Goal: Task Accomplishment & Management: Use online tool/utility

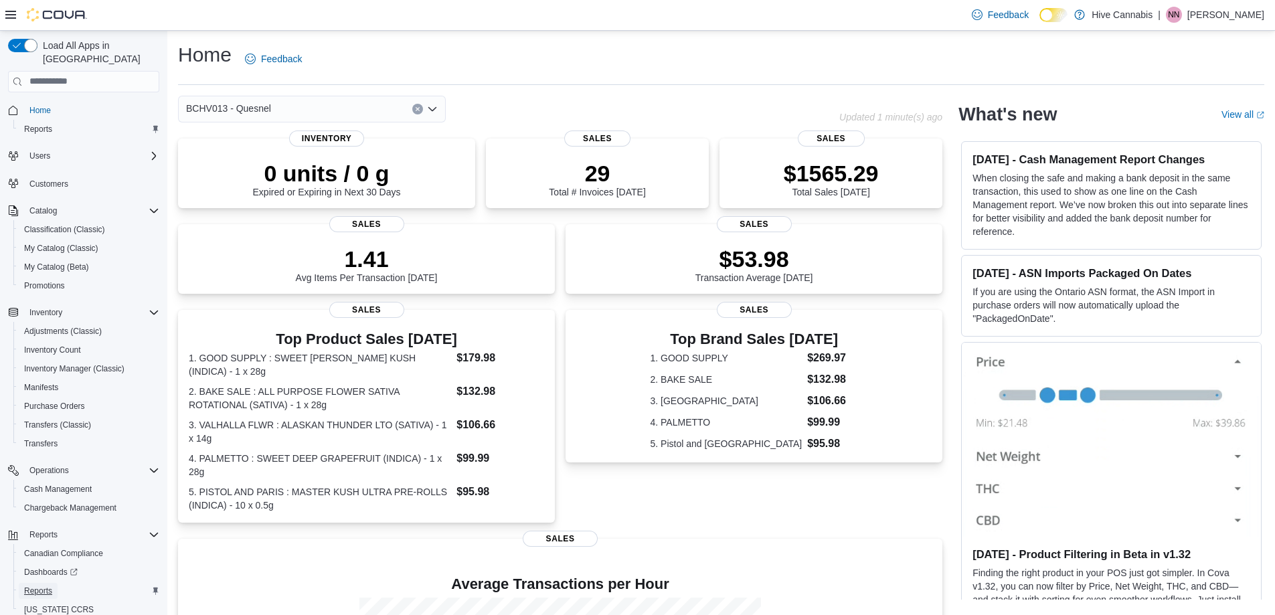
click at [31, 586] on span "Reports" at bounding box center [38, 591] width 28 height 11
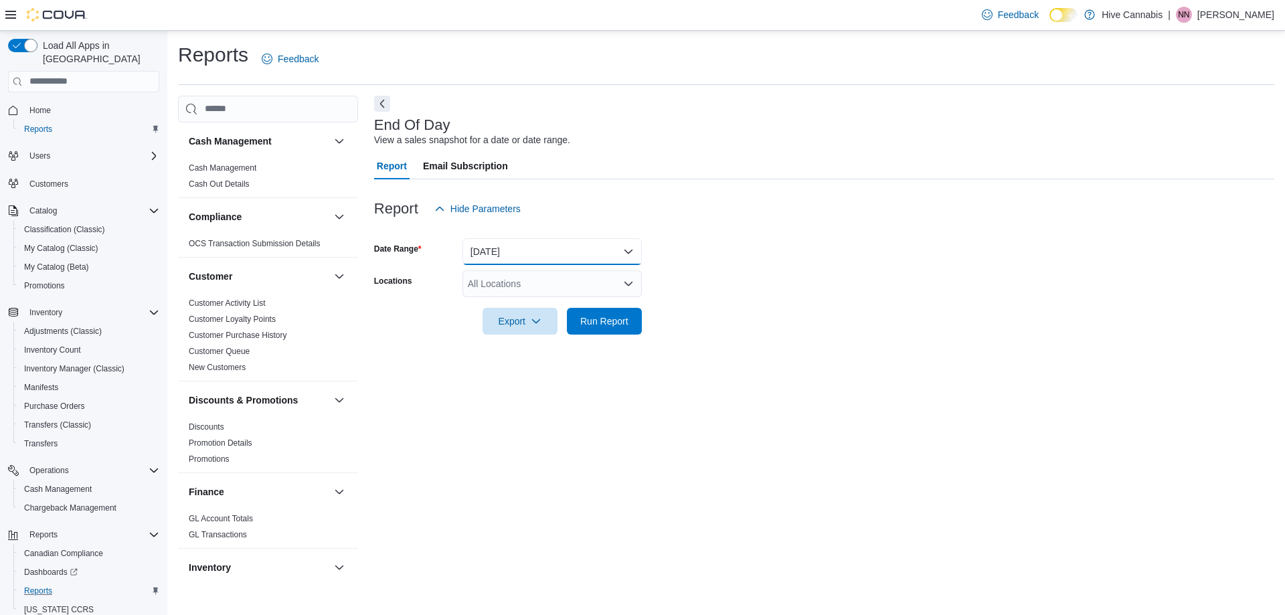
click at [557, 252] on button "[DATE]" at bounding box center [552, 251] width 179 height 27
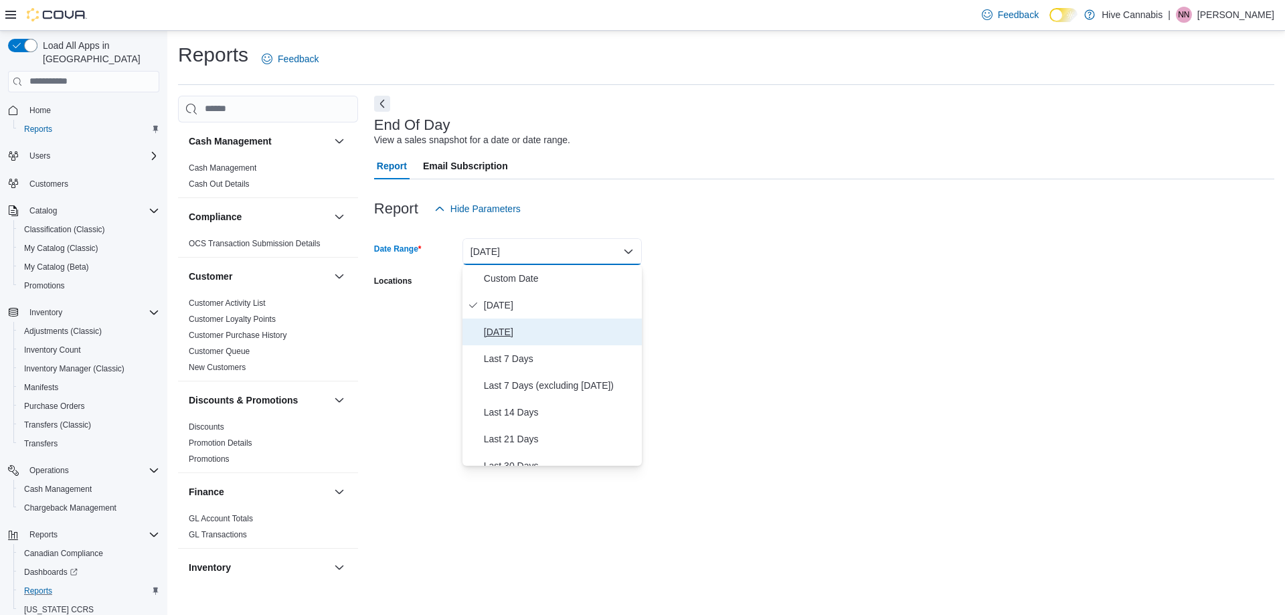
click at [513, 326] on span "[DATE]" at bounding box center [560, 332] width 153 height 16
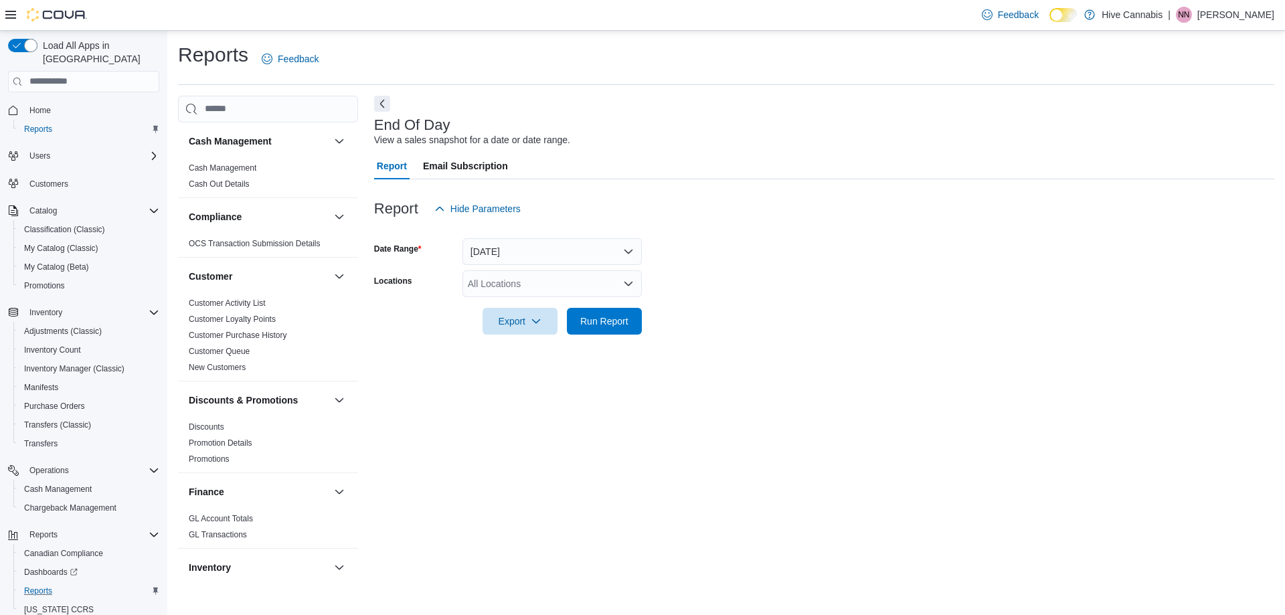
click at [756, 295] on form "Date Range [DATE] Locations All Locations Export Run Report" at bounding box center [824, 278] width 901 height 112
click at [562, 279] on div "All Locations" at bounding box center [552, 283] width 179 height 27
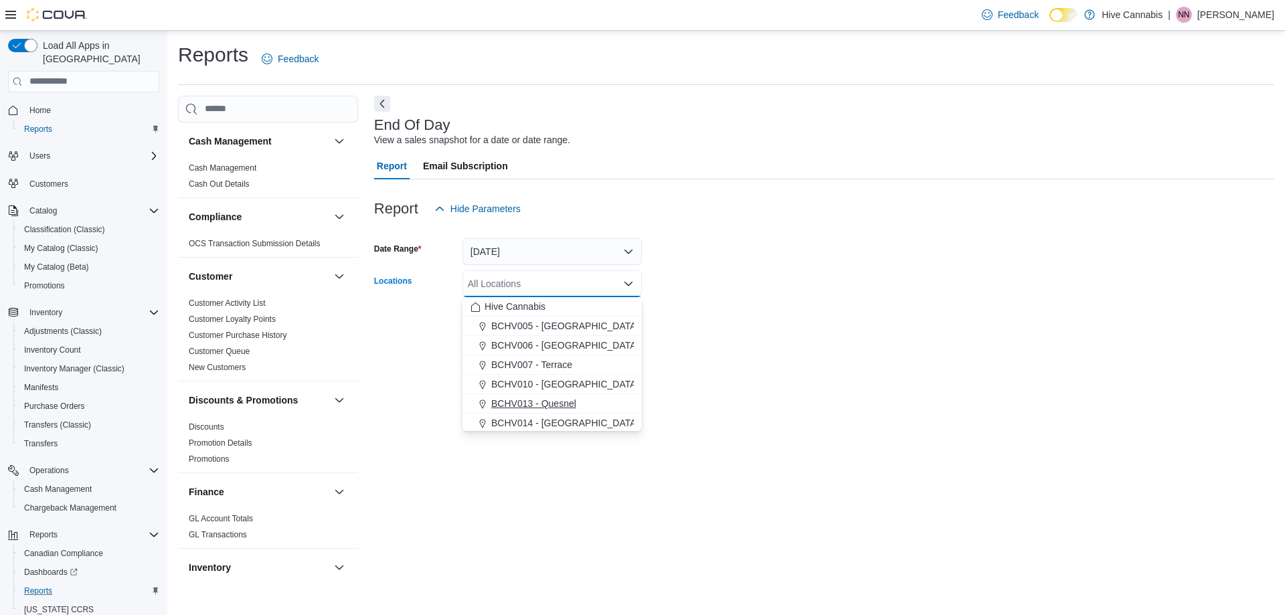
click at [559, 408] on span "BCHV013 - Quesnel" at bounding box center [533, 403] width 85 height 13
click at [741, 390] on div "End Of Day View a sales snapshot for a date or date range. Report Email Subscri…" at bounding box center [824, 340] width 901 height 488
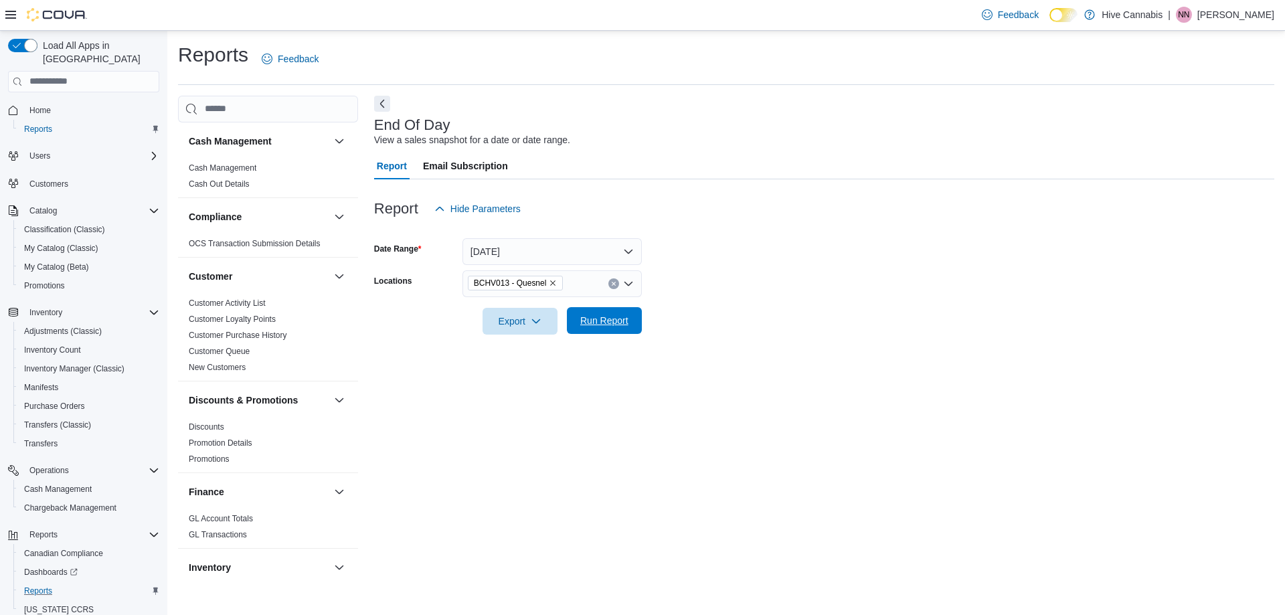
click at [597, 330] on span "Run Report" at bounding box center [604, 320] width 59 height 27
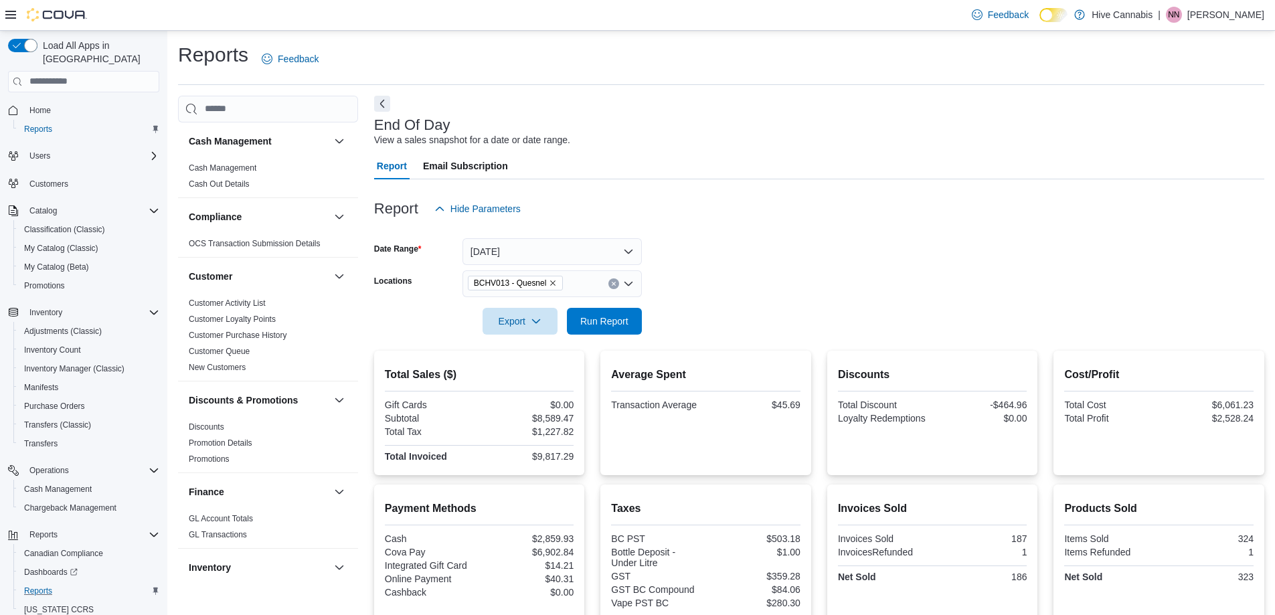
click at [616, 283] on icon "Clear input" at bounding box center [613, 283] width 5 height 5
type input "****"
click at [566, 311] on span "BCHV005 - [GEOGRAPHIC_DATA][PERSON_NAME]" at bounding box center [603, 306] width 225 height 13
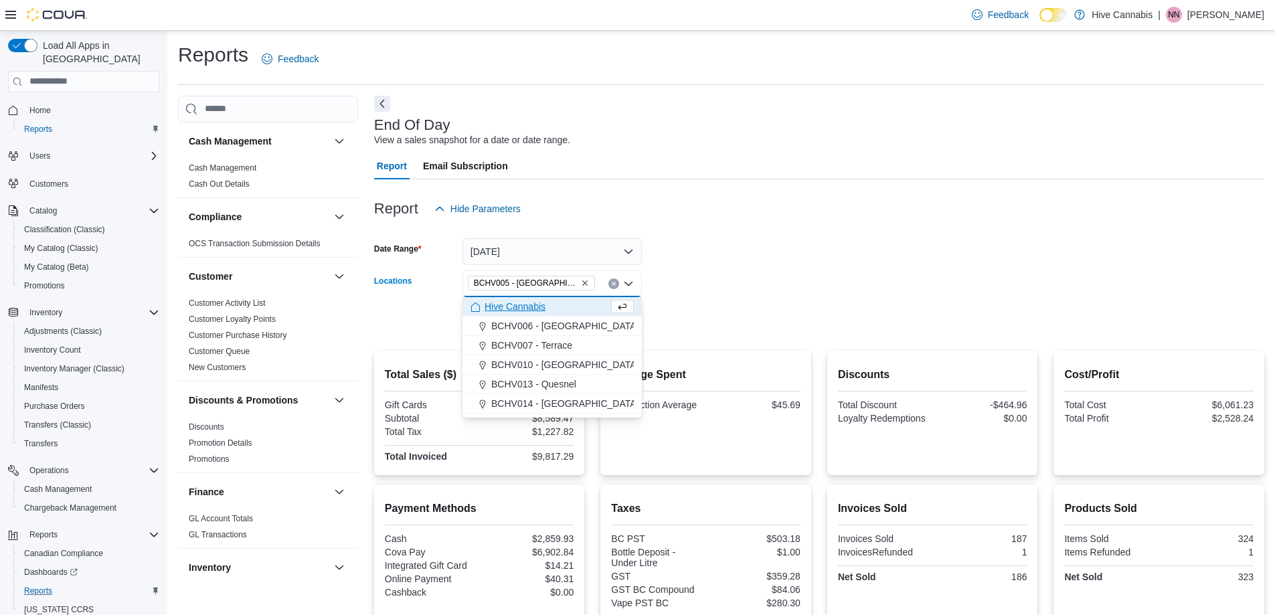
click at [708, 315] on form "Date Range [DATE] Locations BCHV005 - [GEOGRAPHIC_DATA][PERSON_NAME] box. Selec…" at bounding box center [819, 278] width 890 height 112
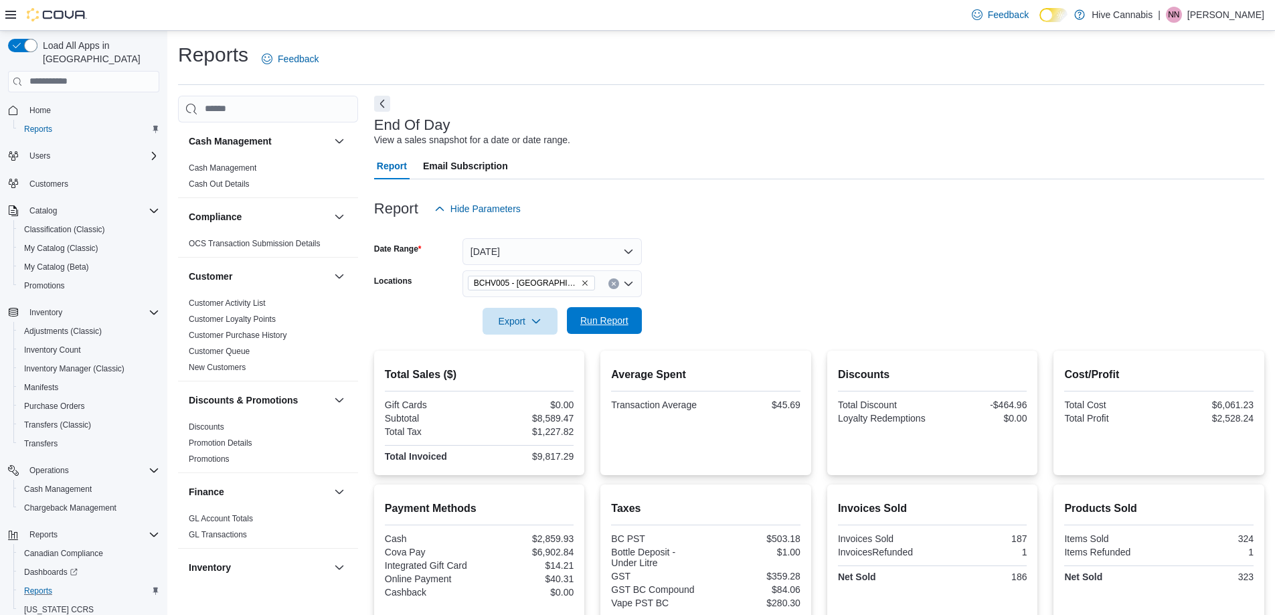
click at [627, 315] on span "Run Report" at bounding box center [604, 320] width 48 height 13
click at [613, 282] on icon "Clear input" at bounding box center [613, 283] width 5 height 5
type input "****"
click at [559, 307] on span "BCHV010 - [GEOGRAPHIC_DATA]" at bounding box center [564, 306] width 147 height 13
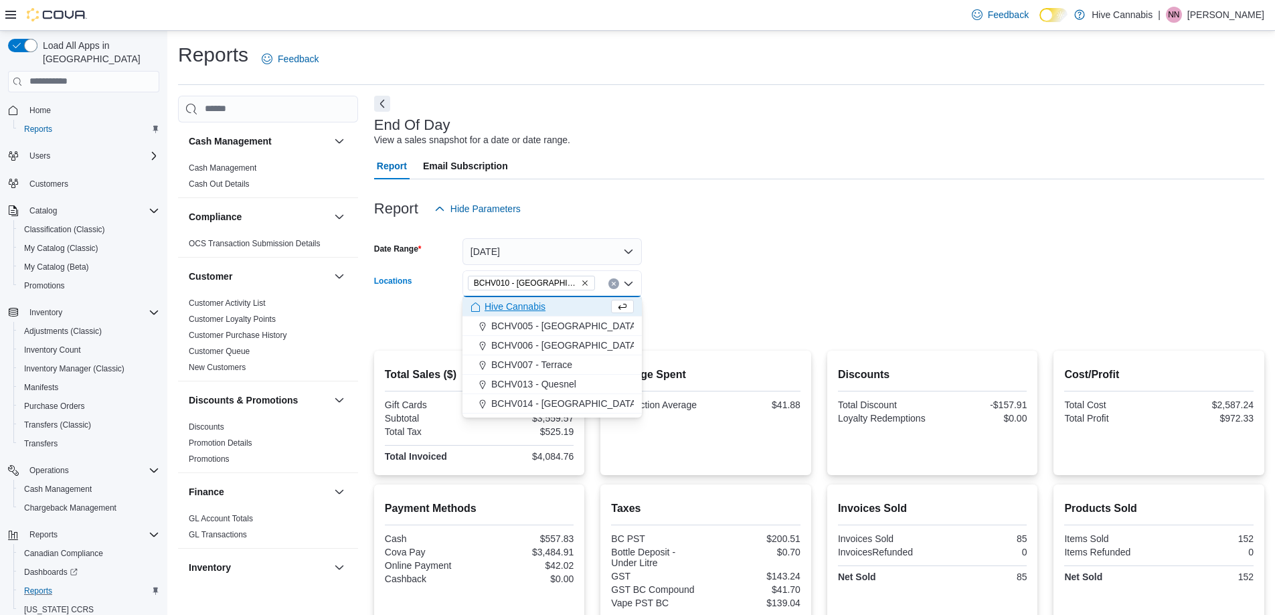
click at [809, 312] on form "Date Range [DATE] Locations BCHV010 - [GEOGRAPHIC_DATA] Combo box. Selected. BC…" at bounding box center [819, 278] width 890 height 112
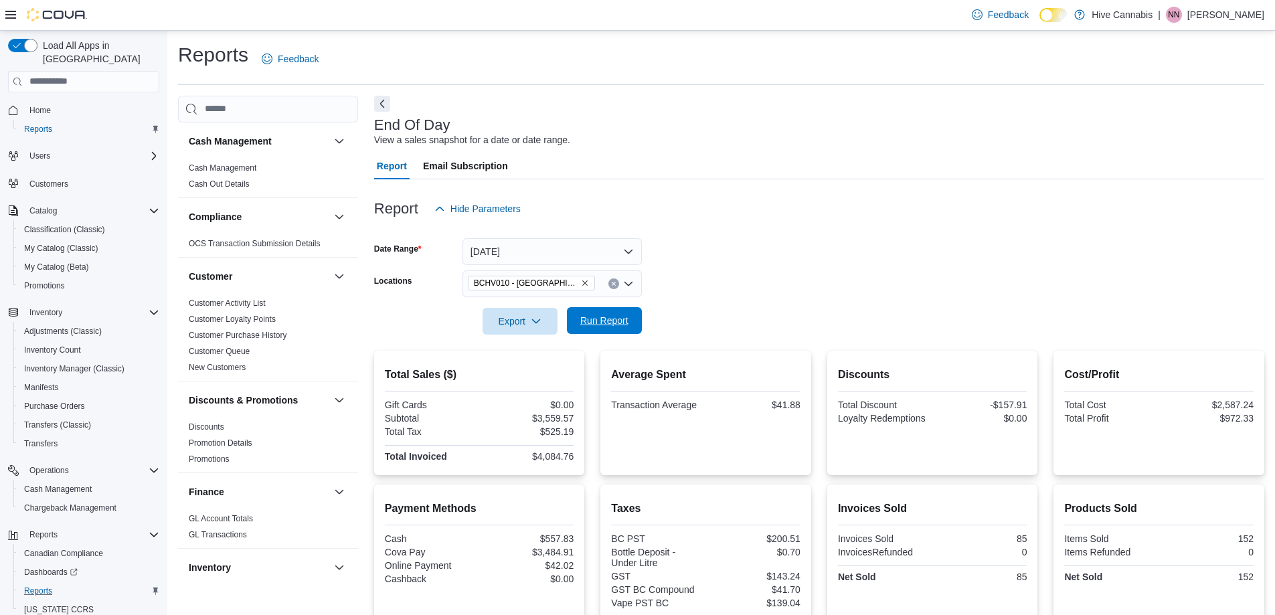
click at [600, 317] on span "Run Report" at bounding box center [604, 320] width 48 height 13
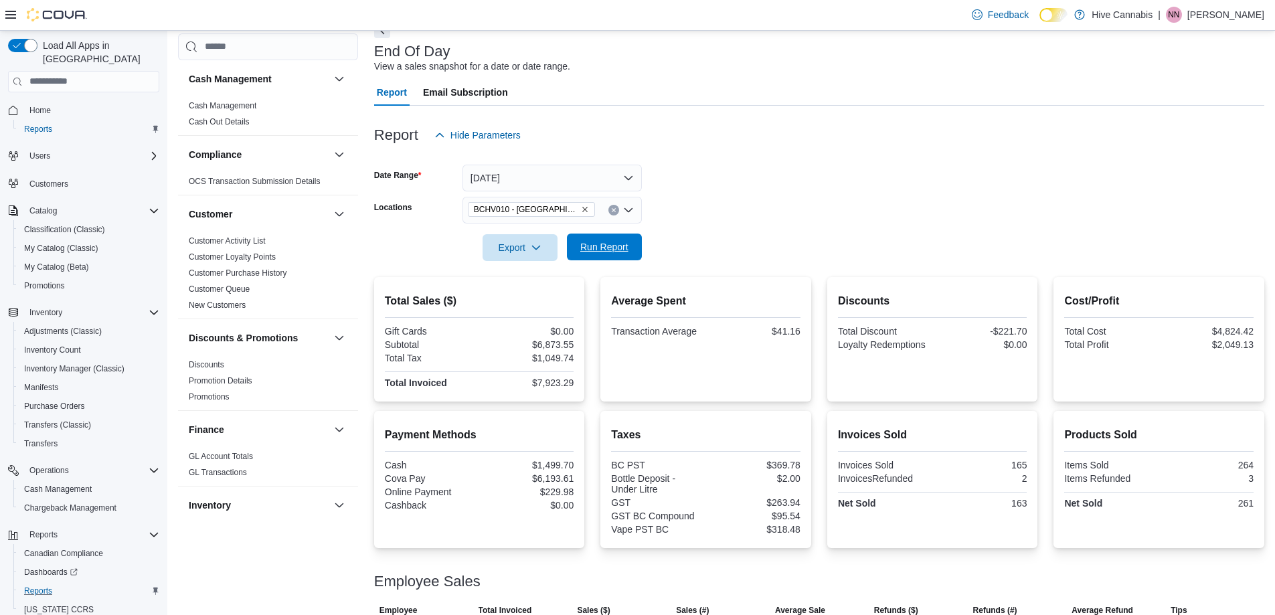
scroll to position [162, 0]
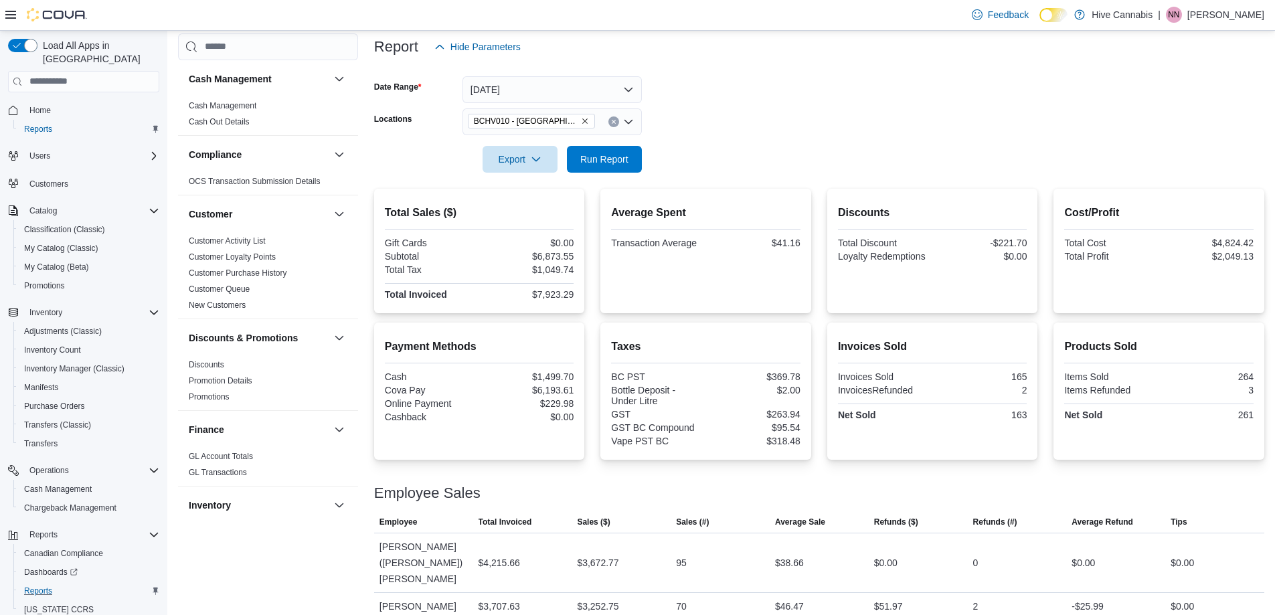
click at [615, 122] on icon "Clear input" at bounding box center [613, 121] width 5 height 5
type input "*****"
click at [561, 147] on span "BCHV014 - [GEOGRAPHIC_DATA]" at bounding box center [564, 144] width 147 height 13
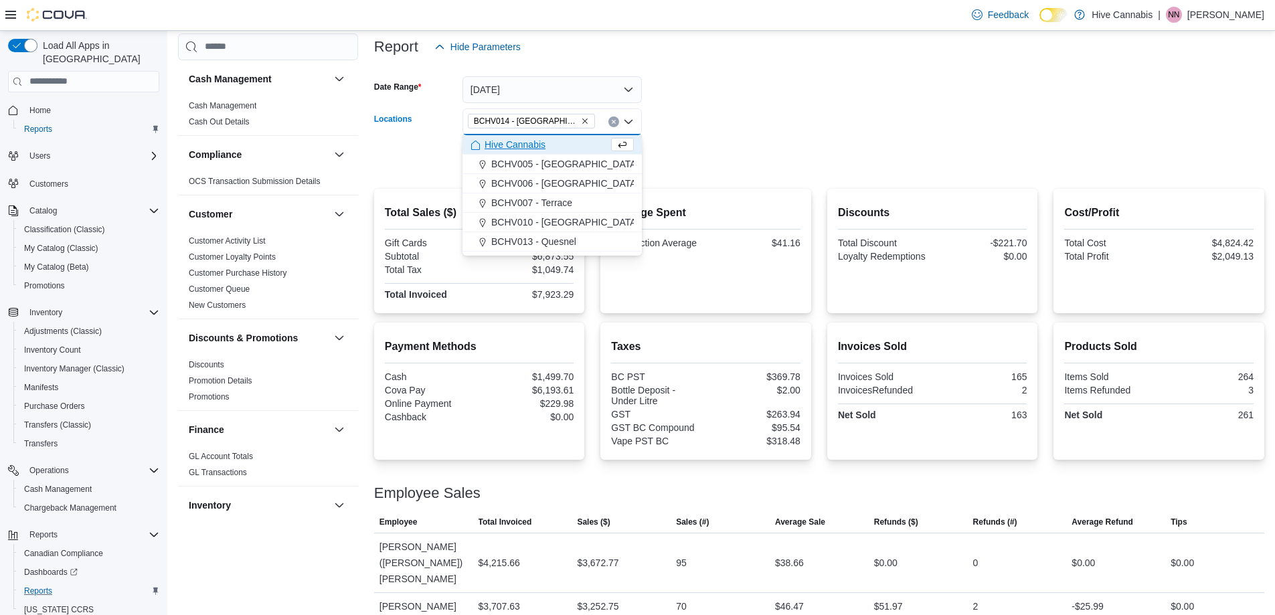
click at [720, 148] on form "Date Range [DATE] Locations BCHV014 - [GEOGRAPHIC_DATA] Combo box. Selected. BC…" at bounding box center [819, 116] width 890 height 112
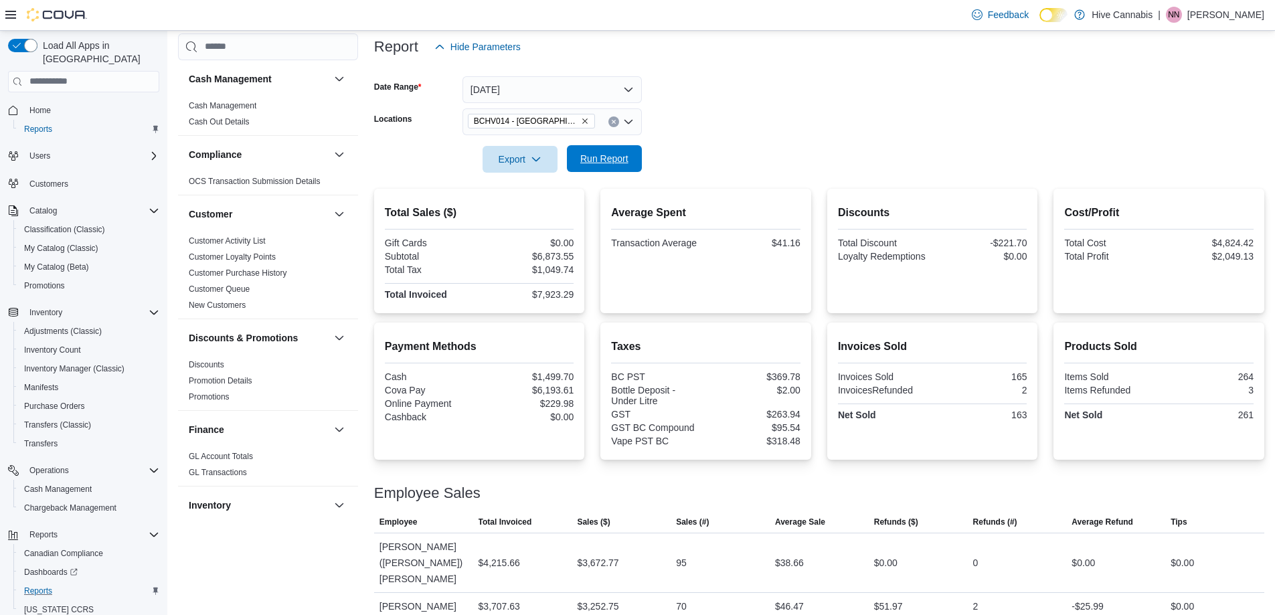
click at [607, 153] on span "Run Report" at bounding box center [604, 158] width 48 height 13
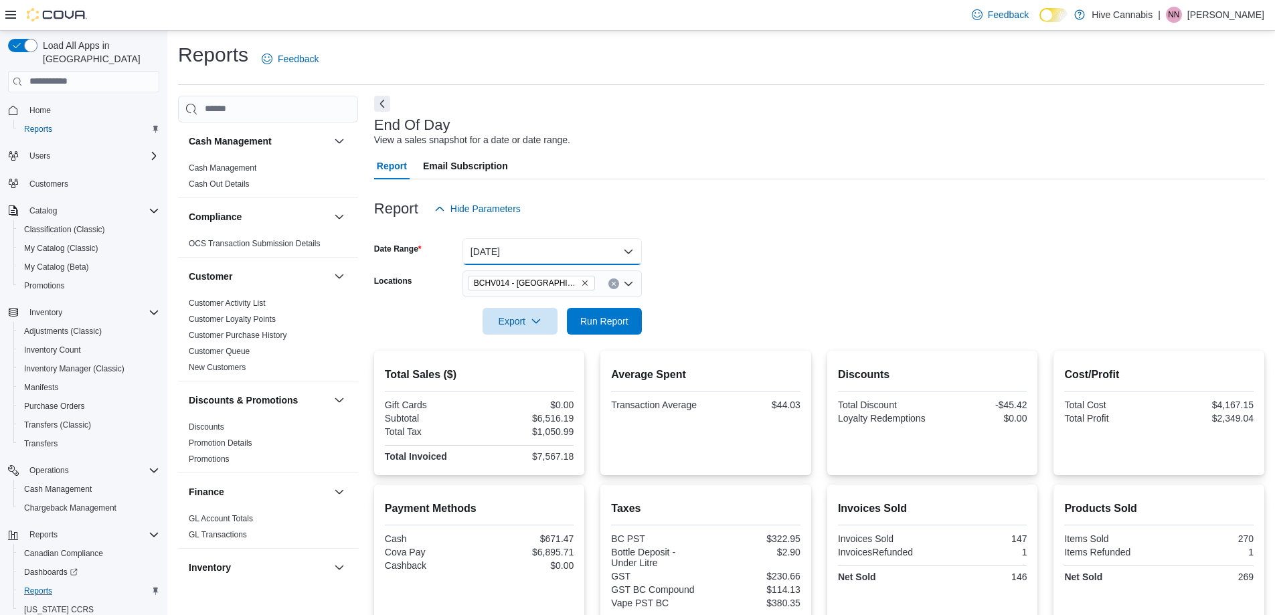
click at [545, 242] on button "[DATE]" at bounding box center [552, 251] width 179 height 27
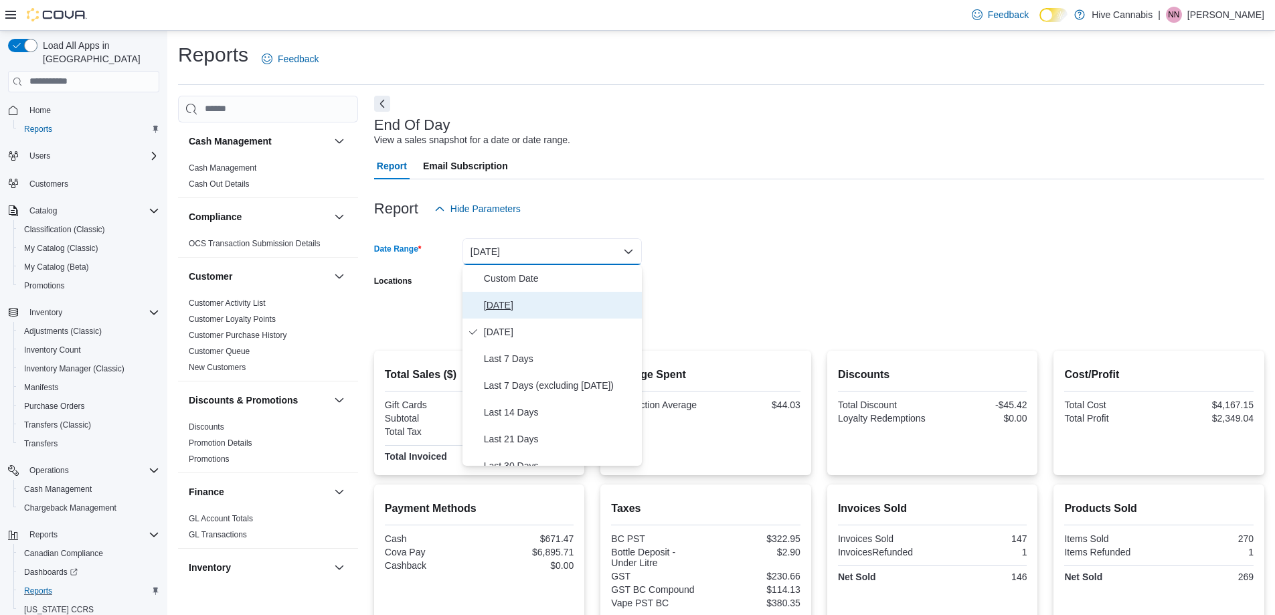
click at [508, 306] on span "[DATE]" at bounding box center [560, 305] width 153 height 16
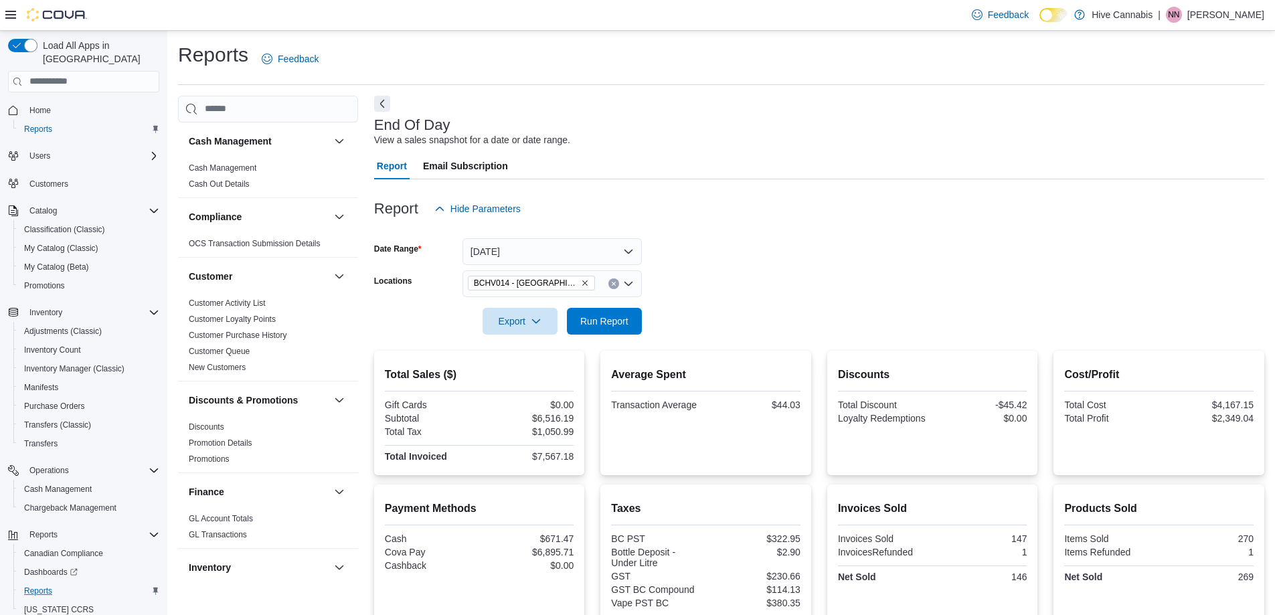
click at [745, 283] on form "Date Range [DATE] Locations BCHV014 - [GEOGRAPHIC_DATA] Export Run Report" at bounding box center [819, 278] width 890 height 112
click at [588, 313] on span "Run Report" at bounding box center [604, 320] width 59 height 27
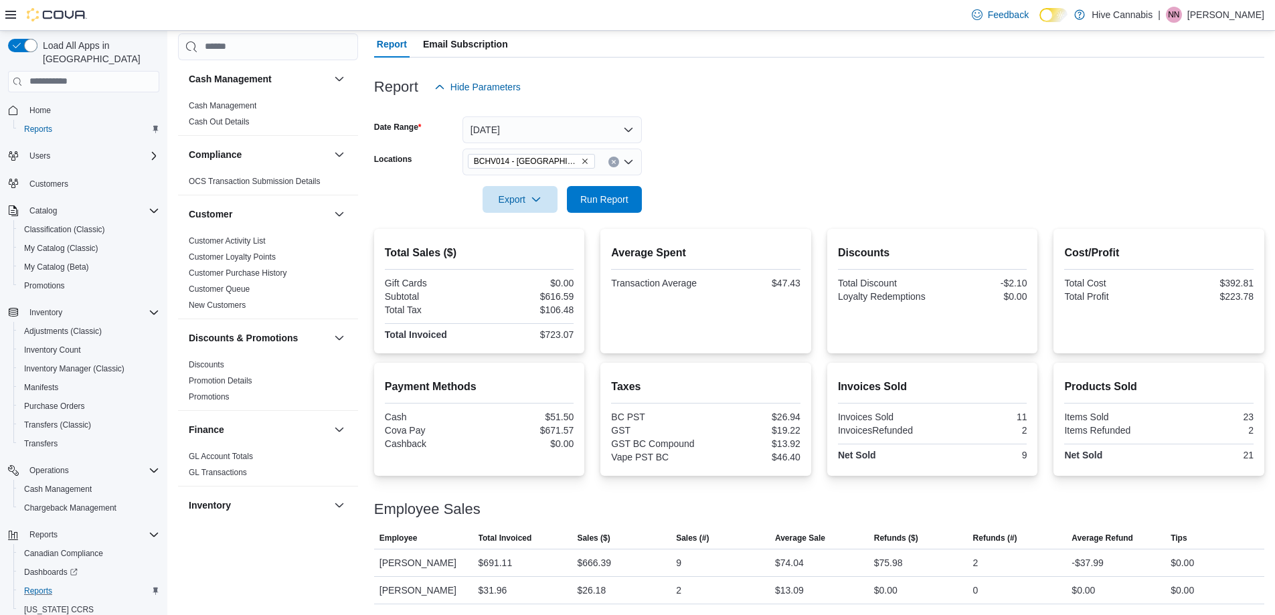
click at [607, 159] on div "BCHV014 - [GEOGRAPHIC_DATA]" at bounding box center [552, 162] width 179 height 27
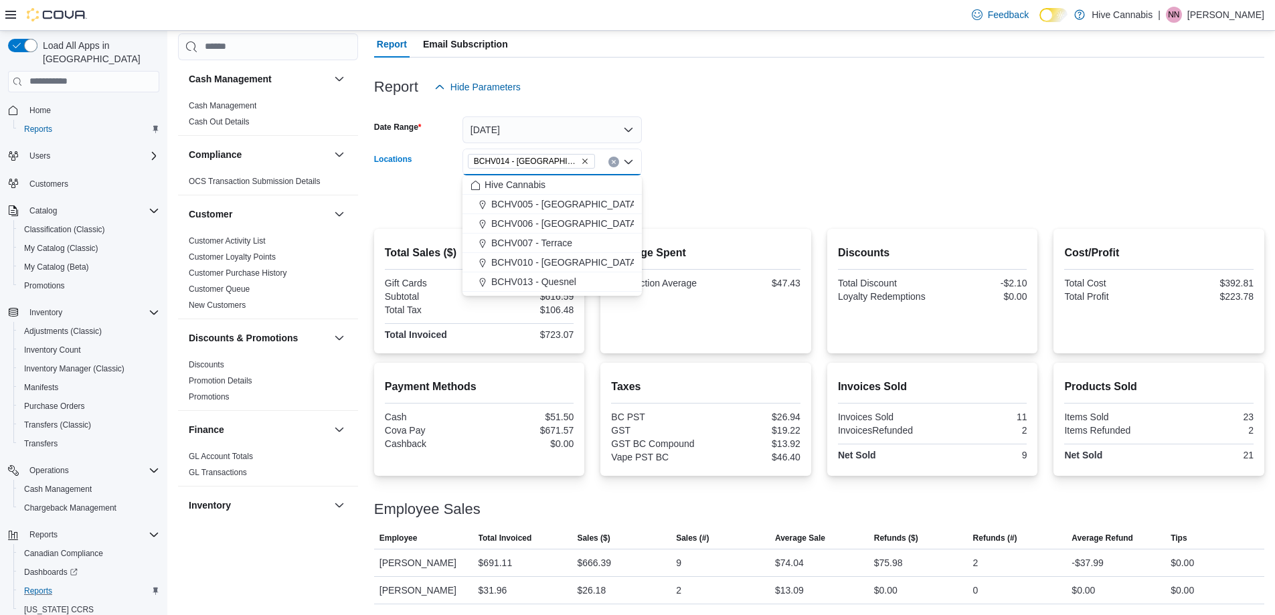
click at [612, 161] on icon "Clear input" at bounding box center [613, 161] width 5 height 5
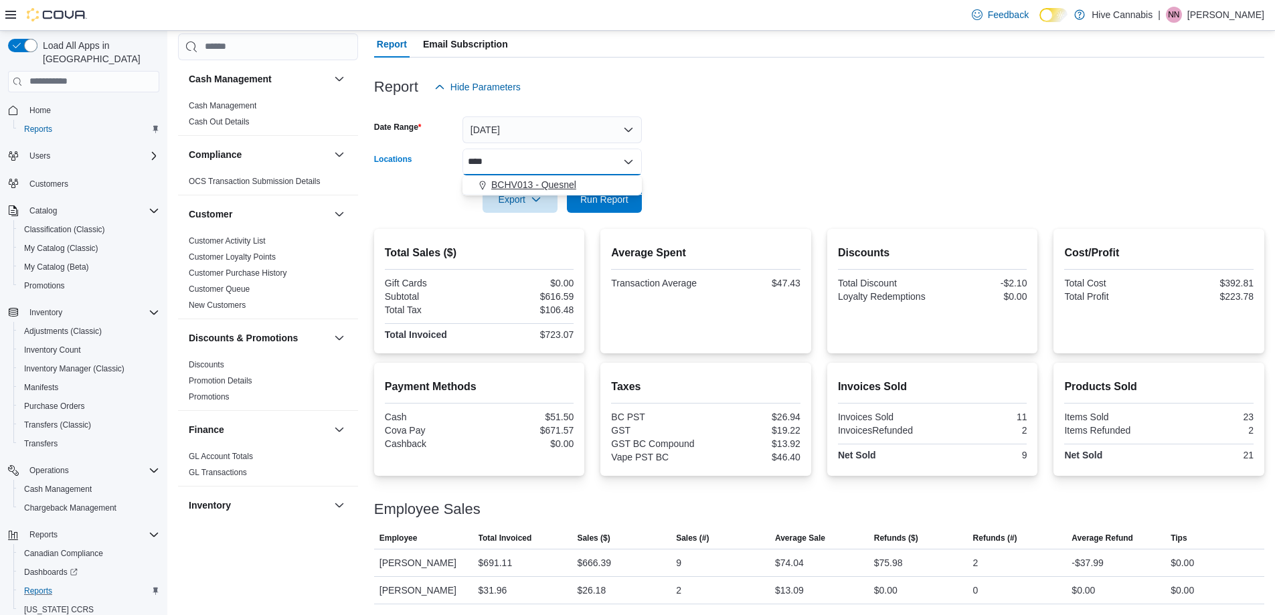
type input "****"
click at [514, 185] on span "BCHV013 - Quesnel" at bounding box center [533, 184] width 85 height 13
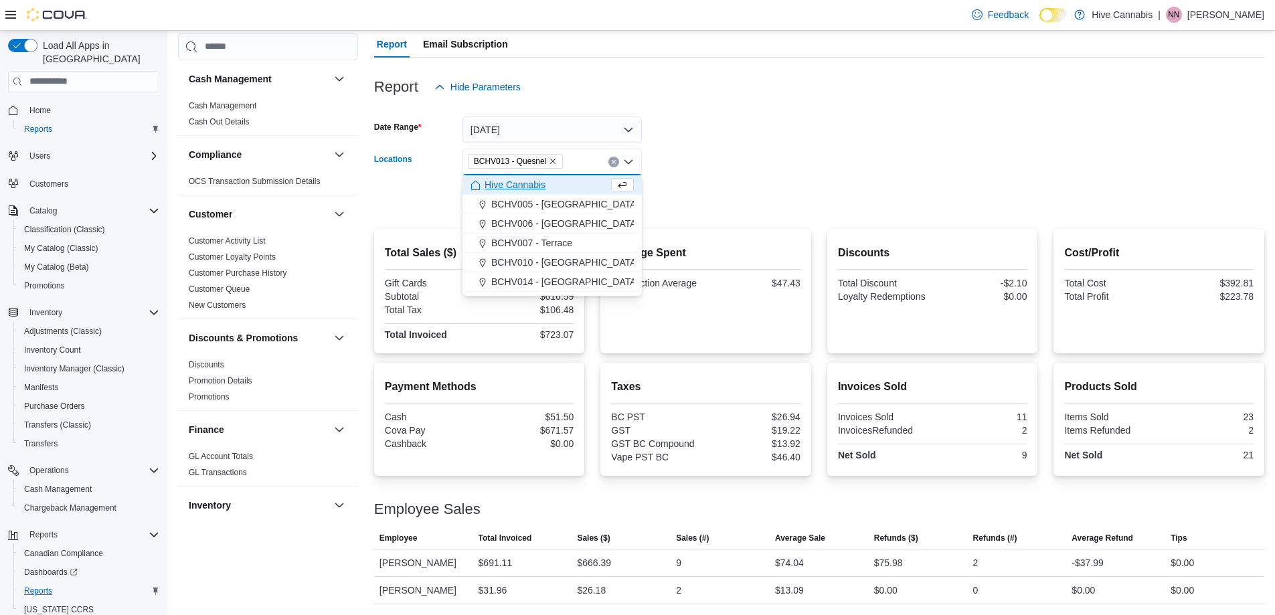
click at [730, 190] on form "Date Range [DATE] Locations BCHV013 - [GEOGRAPHIC_DATA] Combo box. Selected. BC…" at bounding box center [819, 156] width 890 height 112
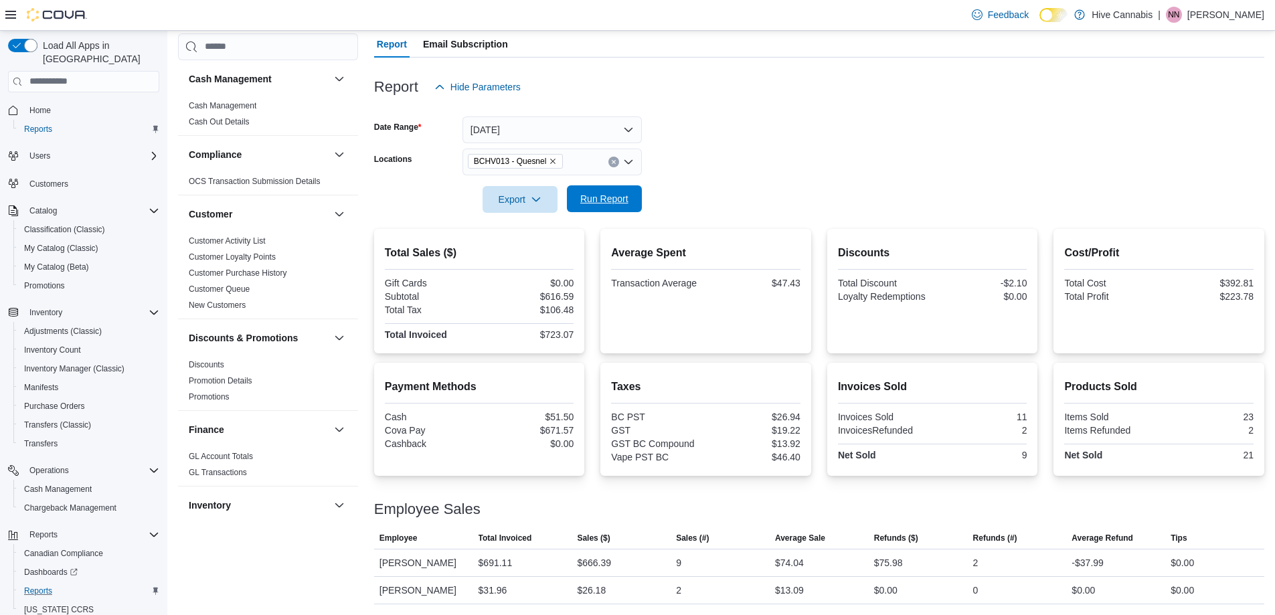
click at [641, 202] on button "Run Report" at bounding box center [604, 198] width 75 height 27
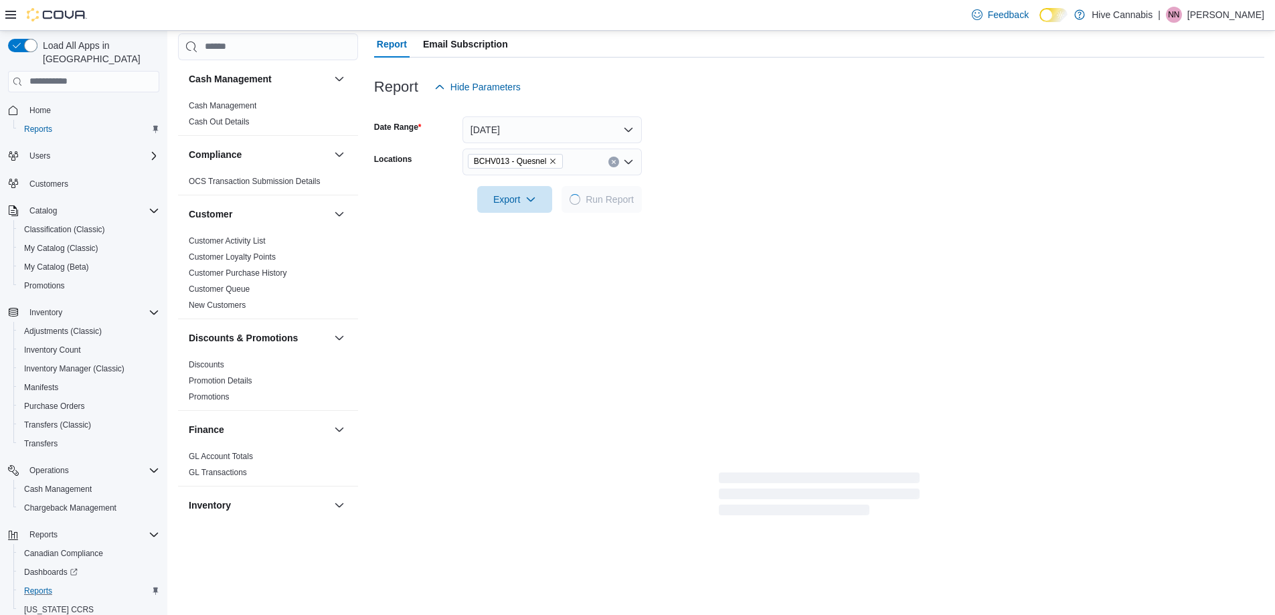
scroll to position [119, 0]
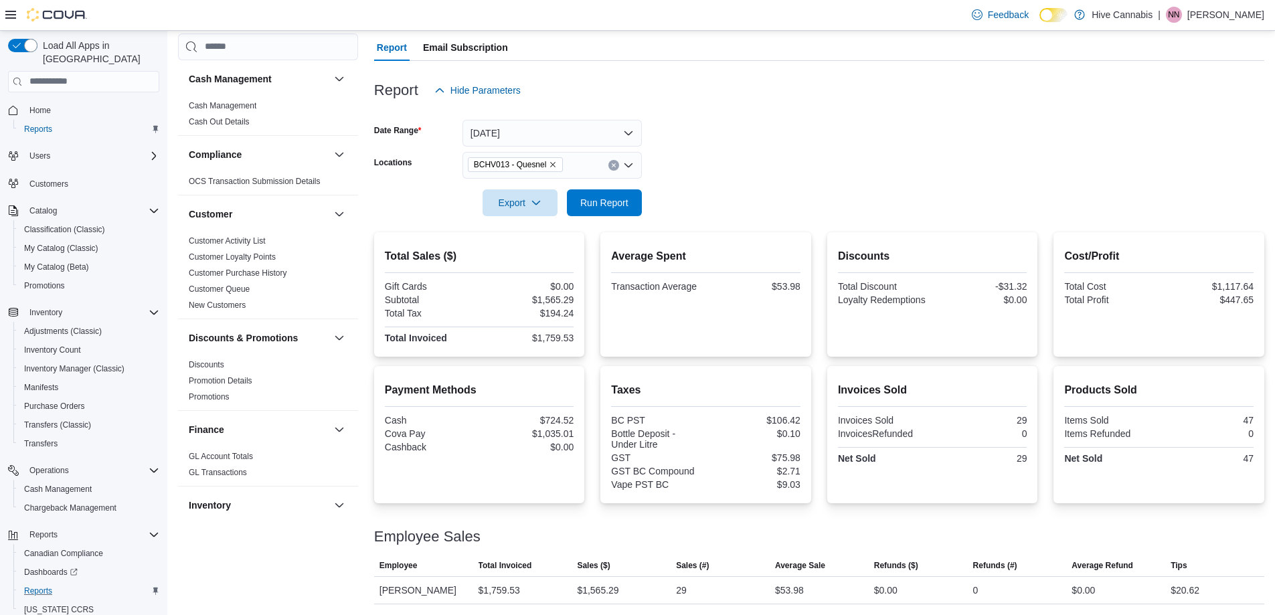
click at [615, 163] on icon "Clear input" at bounding box center [613, 164] width 3 height 3
type input "****"
click at [570, 179] on button "BCHV005 - [GEOGRAPHIC_DATA][PERSON_NAME]" at bounding box center [552, 188] width 179 height 19
click at [685, 180] on div at bounding box center [819, 184] width 890 height 11
click at [626, 201] on span "Run Report" at bounding box center [604, 202] width 48 height 13
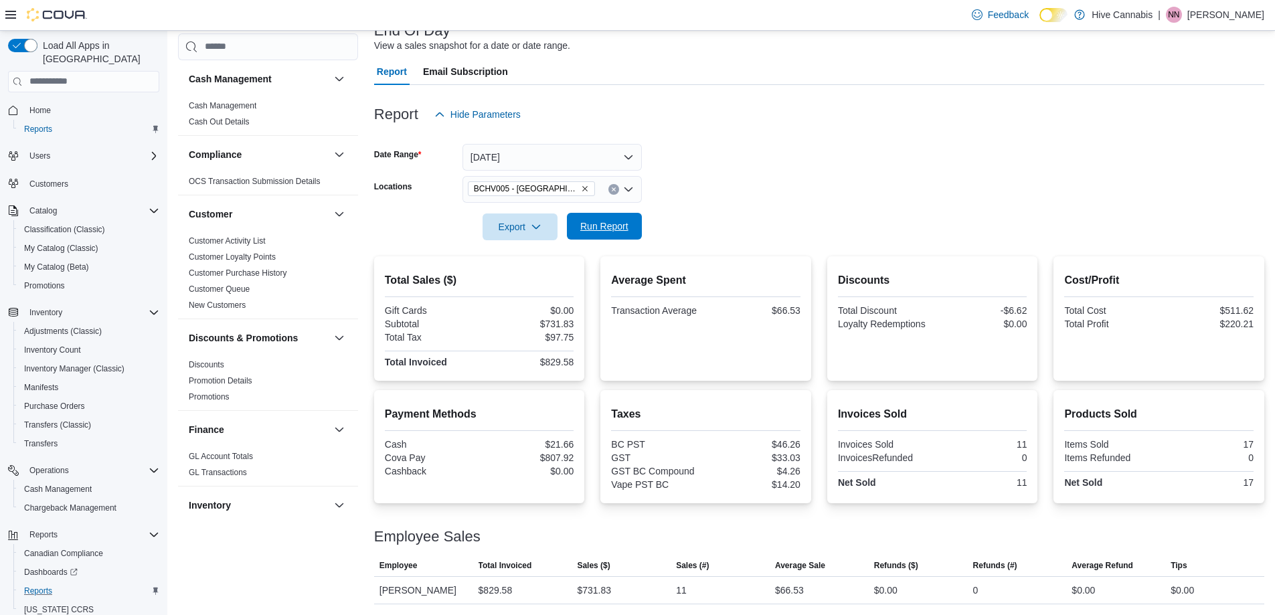
scroll to position [94, 0]
click at [613, 189] on icon "Clear input" at bounding box center [613, 189] width 5 height 5
type input "*******"
click at [523, 212] on span "BCHV007 - Terrace" at bounding box center [531, 212] width 81 height 13
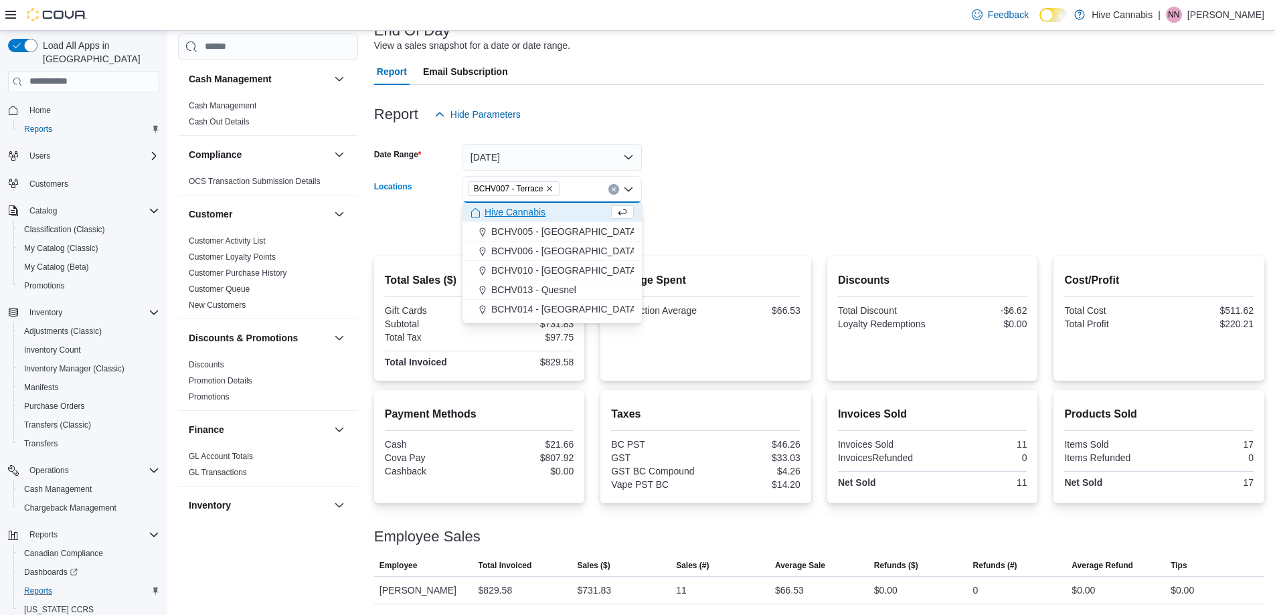
click at [769, 216] on form "Date Range [DATE] Locations BCHV007 - Terrace Combo box. Selected. BCHV007 - Te…" at bounding box center [819, 184] width 890 height 112
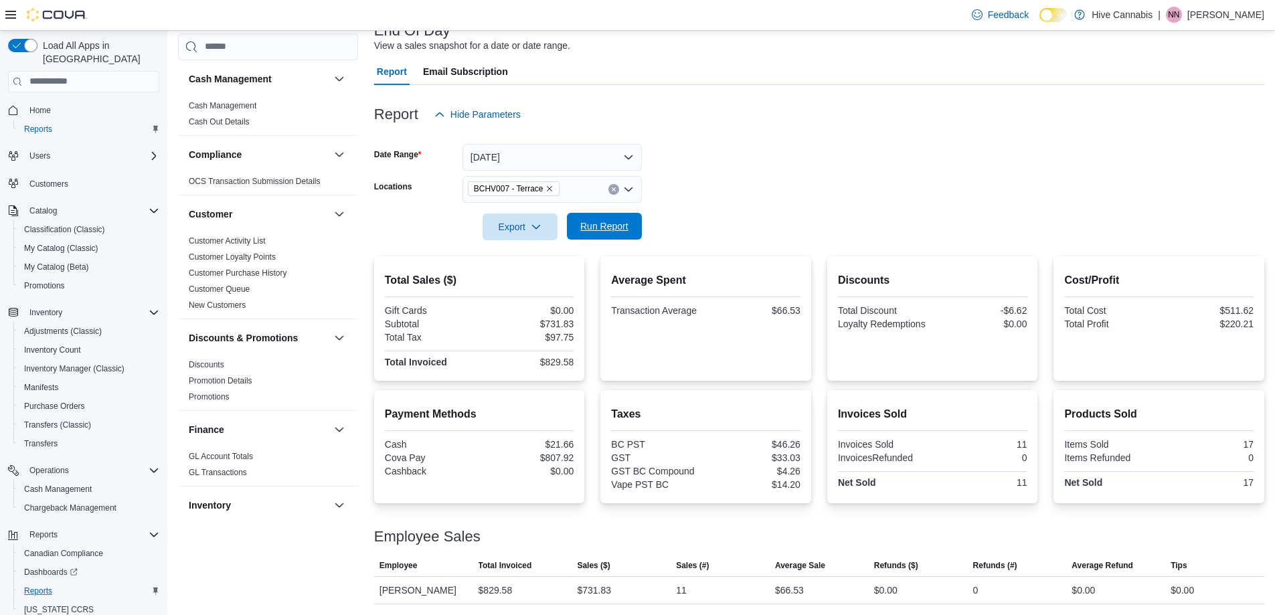
click at [628, 228] on span "Run Report" at bounding box center [604, 226] width 59 height 27
